Goal: Information Seeking & Learning: Find specific page/section

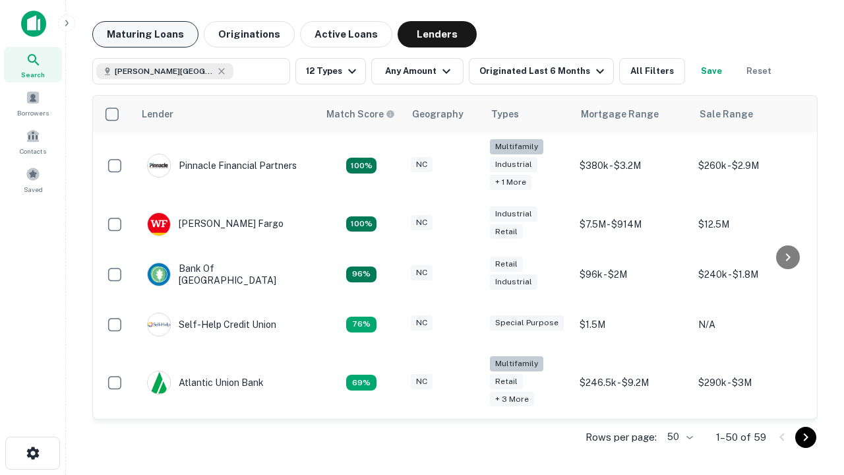
click at [145, 34] on button "Maturing Loans" at bounding box center [145, 34] width 106 height 26
